Goal: Navigation & Orientation: Find specific page/section

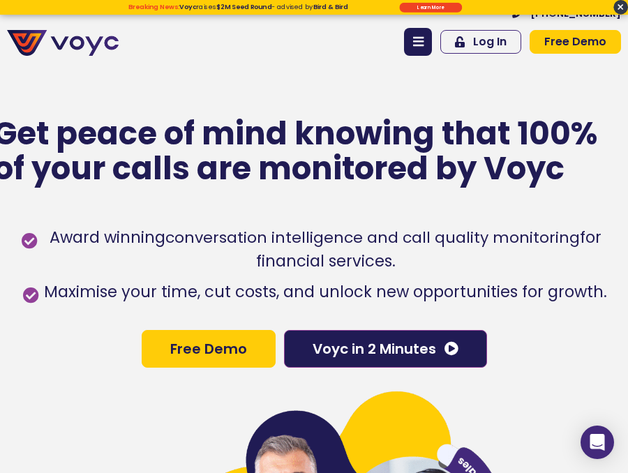
click at [415, 40] on icon at bounding box center [418, 42] width 10 height 13
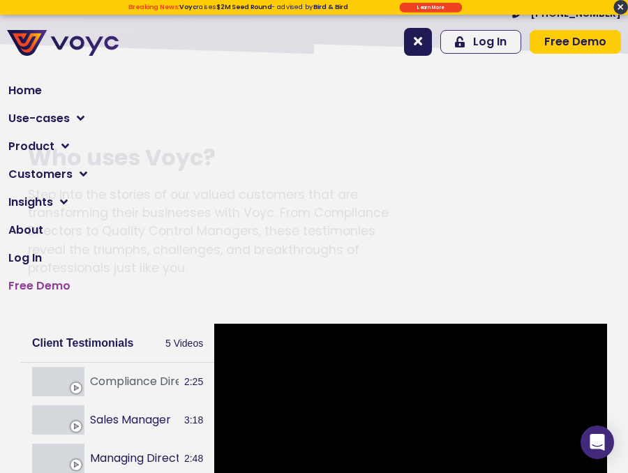
scroll to position [2421, 0]
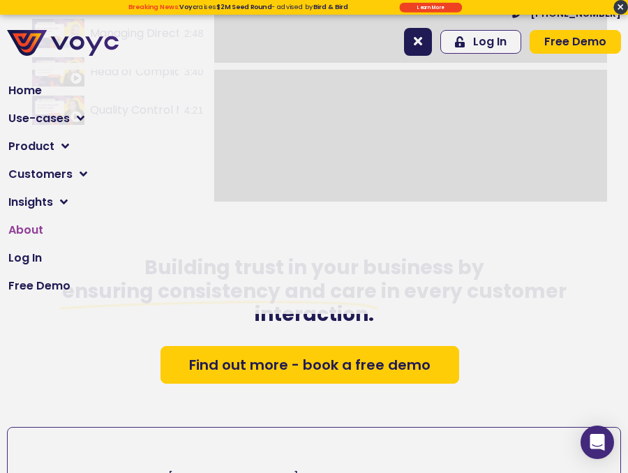
click at [27, 233] on span "About" at bounding box center [25, 230] width 35 height 17
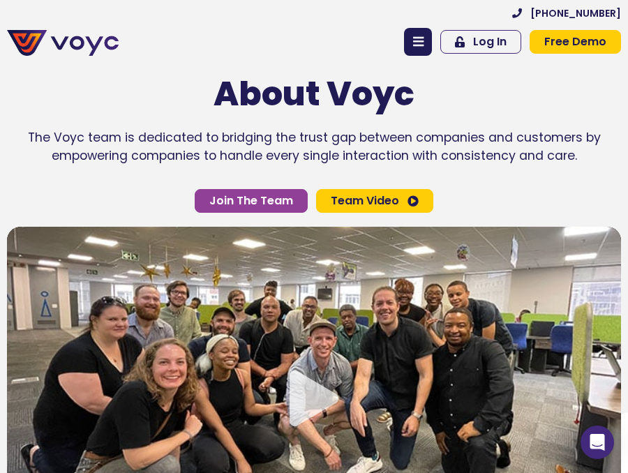
click at [77, 36] on img at bounding box center [63, 43] width 112 height 26
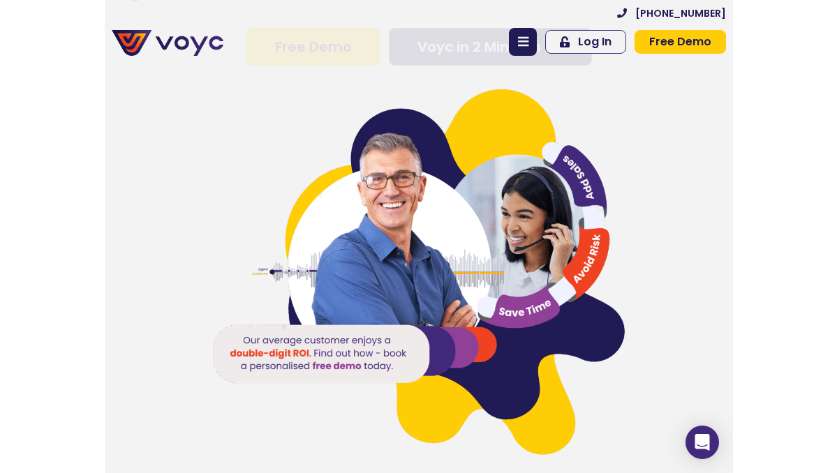
scroll to position [290, 0]
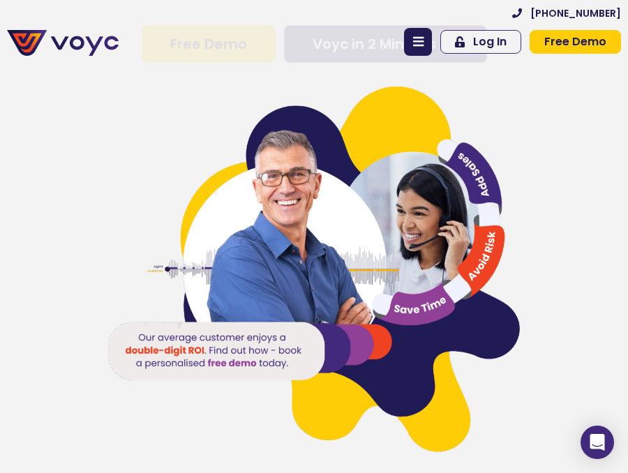
click at [550, 250] on div at bounding box center [314, 283] width 628 height 441
